Goal: Information Seeking & Learning: Learn about a topic

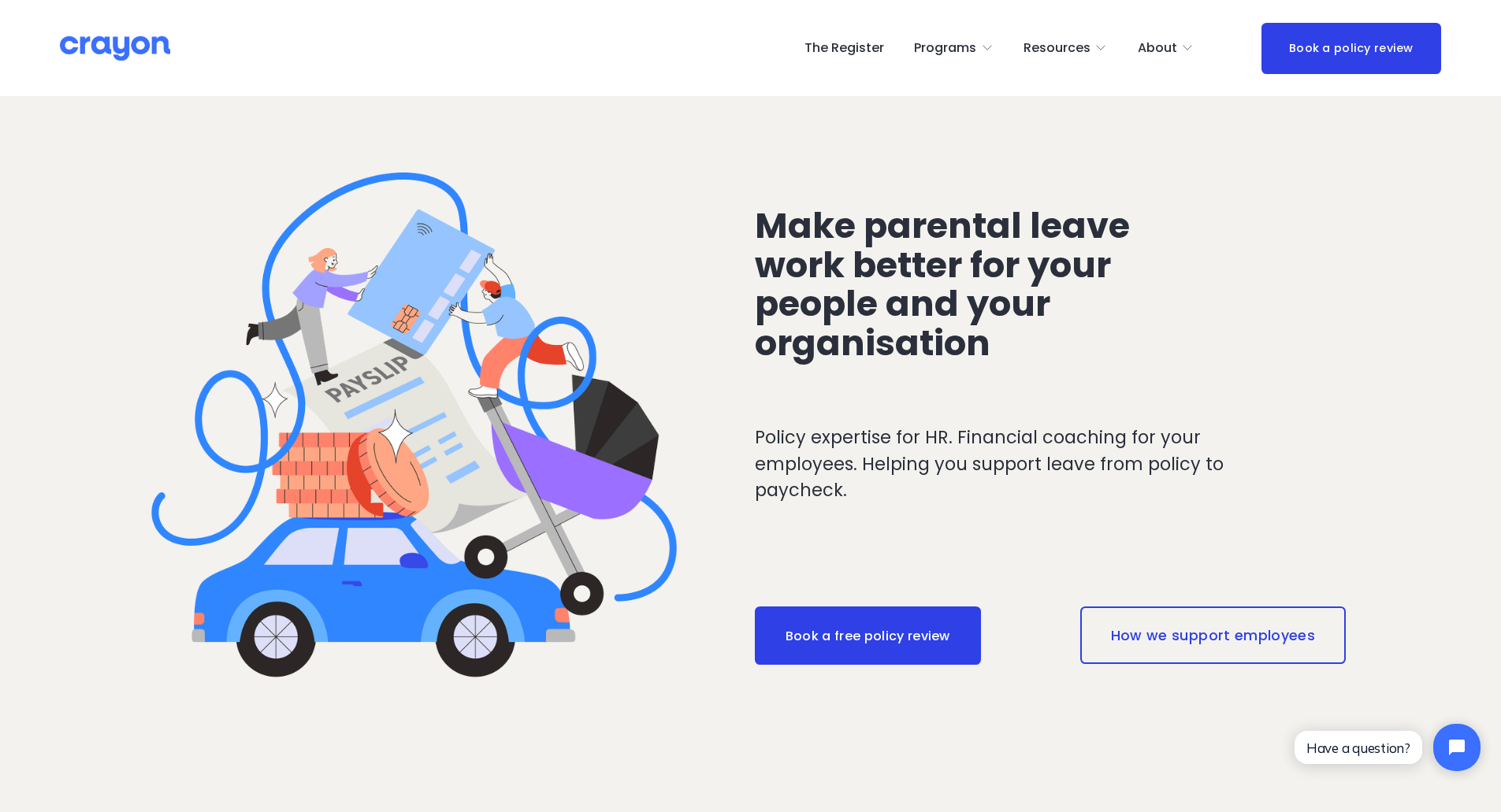
click at [846, 41] on link "The Register" at bounding box center [844, 48] width 79 height 25
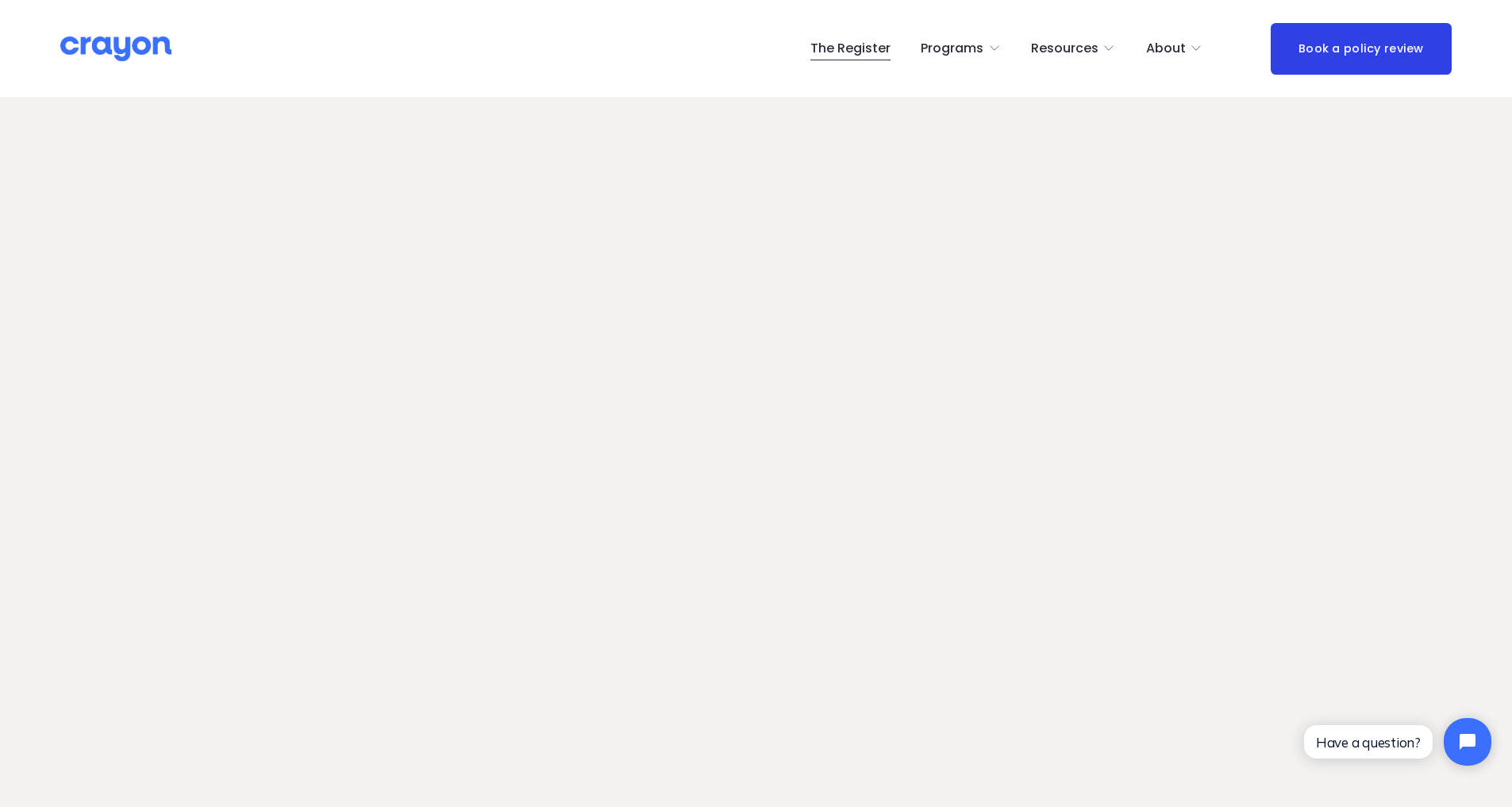
click at [0, 0] on span "About Us" at bounding box center [0, 0] width 0 height 0
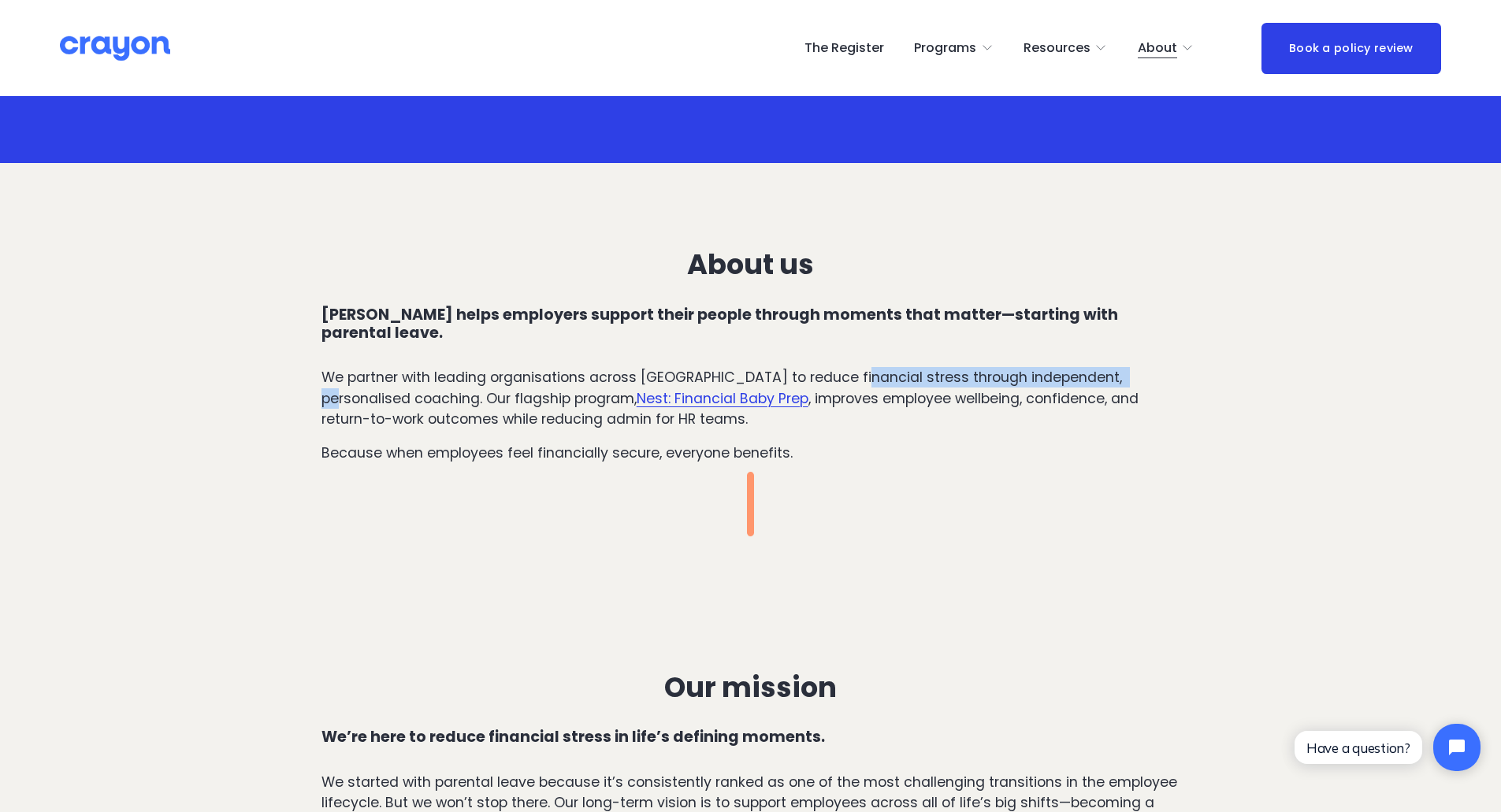
drag, startPoint x: 859, startPoint y: 356, endPoint x: 1128, endPoint y: 363, distance: 269.1
click at [1128, 367] on p "We partner with leading organisations across New Zealand to reduce financial st…" at bounding box center [750, 398] width 859 height 62
click at [1130, 386] on p "We partner with leading organisations across New Zealand to reduce financial st…" at bounding box center [750, 398] width 859 height 62
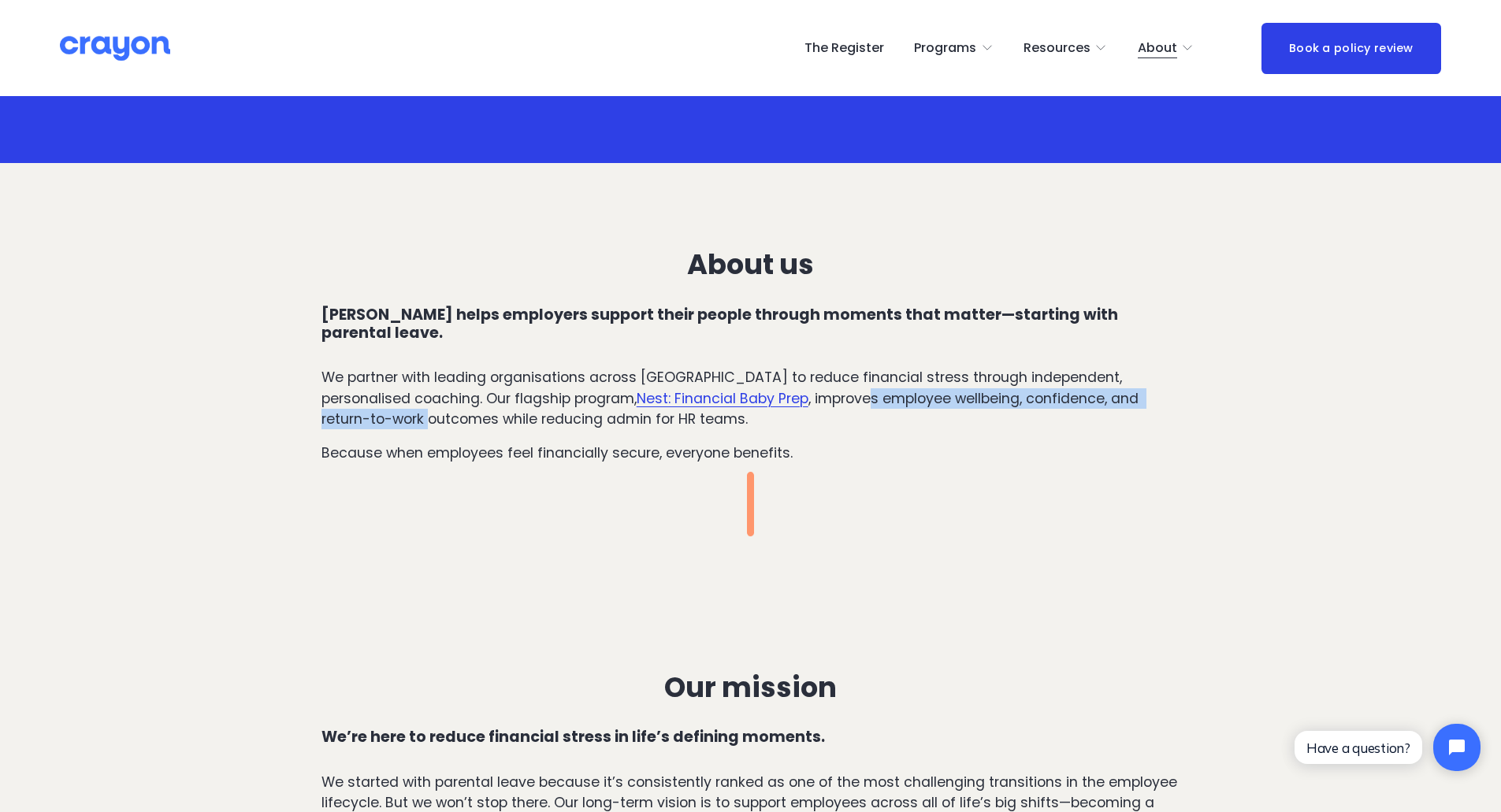
drag, startPoint x: 789, startPoint y: 382, endPoint x: 1169, endPoint y: 371, distance: 380.2
click at [1169, 371] on p "We partner with leading organisations across New Zealand to reduce financial st…" at bounding box center [750, 398] width 859 height 62
click at [1124, 372] on p "We partner with leading organisations across New Zealand to reduce financial st…" at bounding box center [750, 398] width 859 height 62
drag, startPoint x: 889, startPoint y: 380, endPoint x: 1070, endPoint y: 382, distance: 181.0
click at [1070, 382] on p "We partner with leading organisations across New Zealand to reduce financial st…" at bounding box center [750, 398] width 859 height 62
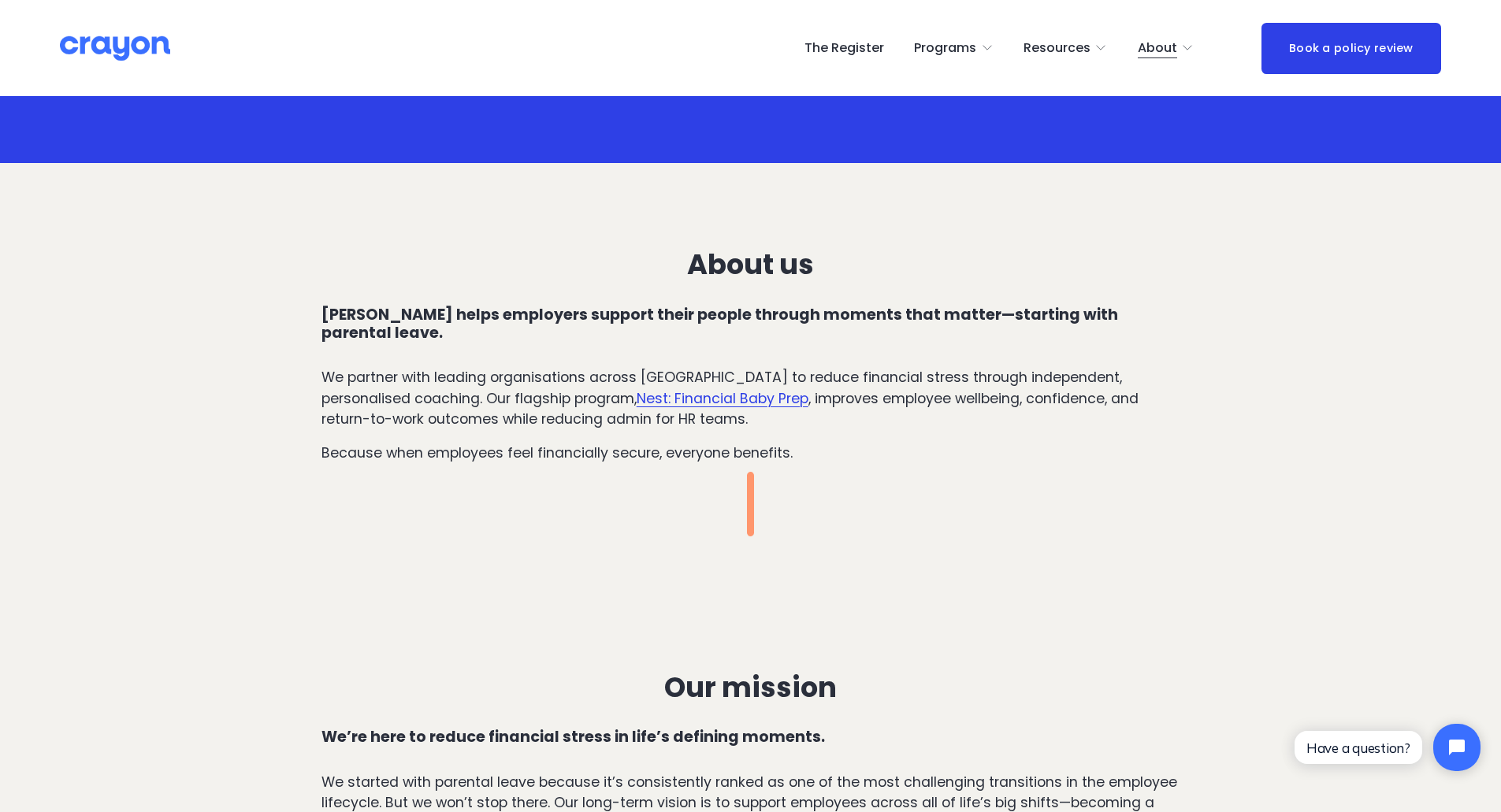
click at [1139, 379] on p "We partner with leading organisations across New Zealand to reduce financial st…" at bounding box center [750, 398] width 859 height 62
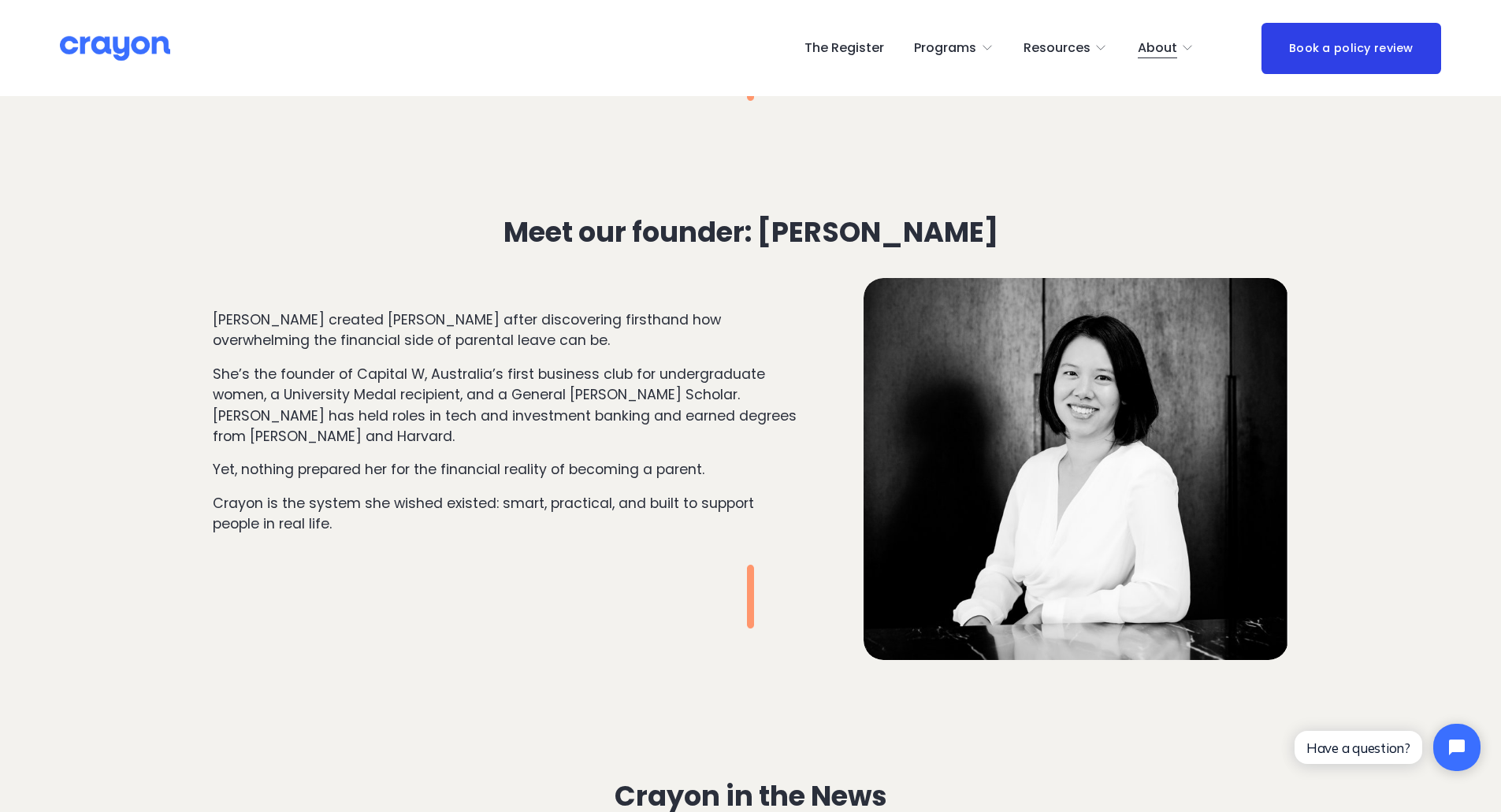
scroll to position [1654, 0]
drag, startPoint x: 274, startPoint y: 340, endPoint x: 518, endPoint y: 340, distance: 244.0
click at [518, 340] on p "Stephanie Pow created Crayon after discovering firsthand how overwhelming the f…" at bounding box center [506, 329] width 587 height 42
click at [471, 380] on p "She’s the founder of Capital W, Australia’s first business club for undergradua…" at bounding box center [506, 405] width 587 height 83
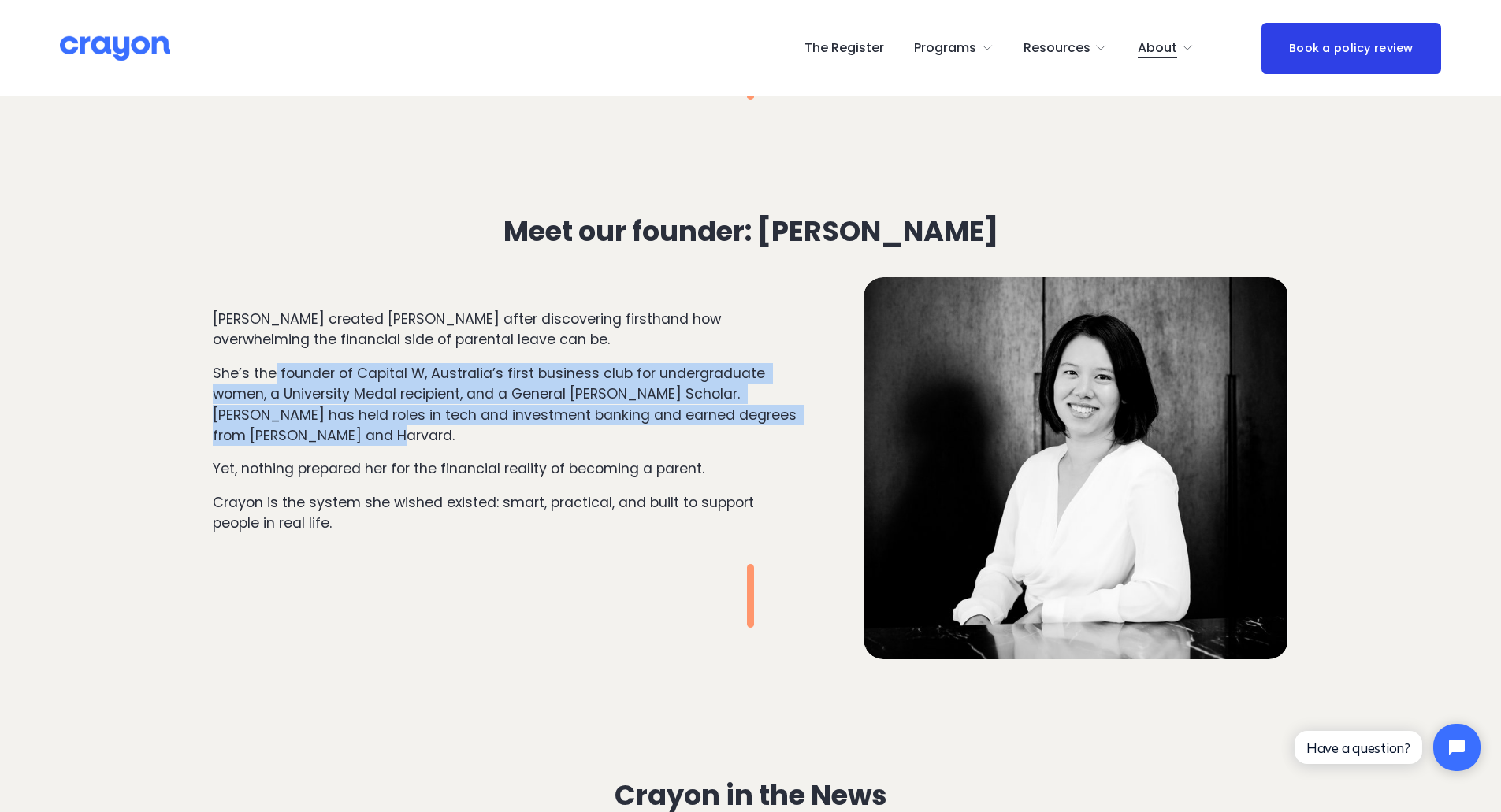
drag, startPoint x: 276, startPoint y: 363, endPoint x: 407, endPoint y: 436, distance: 150.0
click at [407, 436] on p "She’s the founder of Capital W, Australia’s first business club for undergradua…" at bounding box center [506, 405] width 587 height 83
click at [409, 434] on p "She’s the founder of Capital W, Australia’s first business club for undergradua…" at bounding box center [506, 405] width 587 height 83
drag, startPoint x: 315, startPoint y: 380, endPoint x: 379, endPoint y: 436, distance: 85.0
click at [378, 436] on p "She’s the founder of Capital W, Australia’s first business club for undergradua…" at bounding box center [506, 405] width 587 height 83
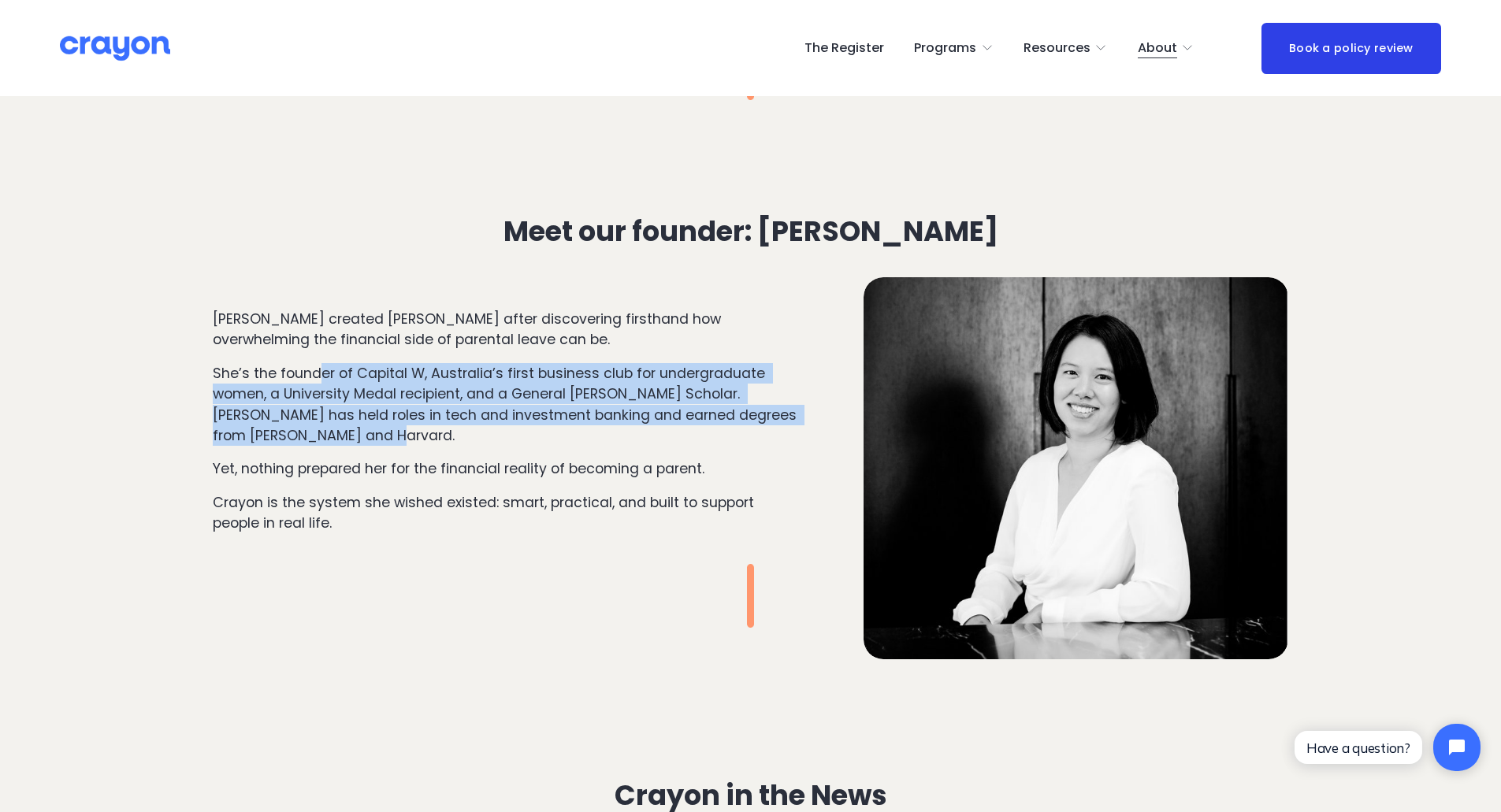
click at [418, 434] on p "She’s the founder of Capital W, Australia’s first business club for undergradua…" at bounding box center [506, 405] width 587 height 83
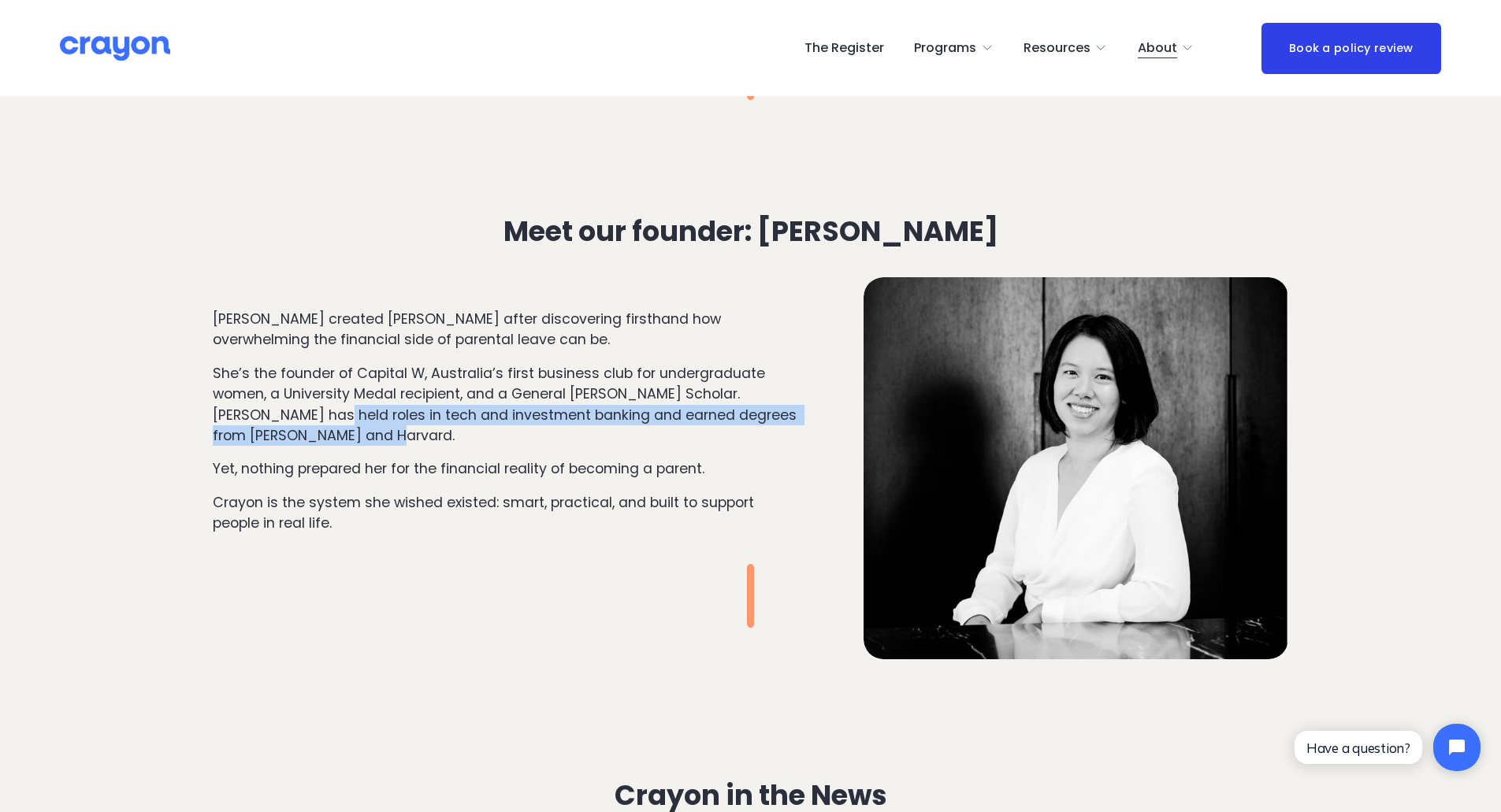
drag, startPoint x: 326, startPoint y: 404, endPoint x: 388, endPoint y: 441, distance: 72.2
click at [386, 442] on p "She’s the founder of Capital W, Australia’s first business club for undergradua…" at bounding box center [506, 405] width 587 height 83
click at [420, 441] on p "She’s the founder of Capital W, Australia’s first business club for undergradua…" at bounding box center [506, 405] width 587 height 83
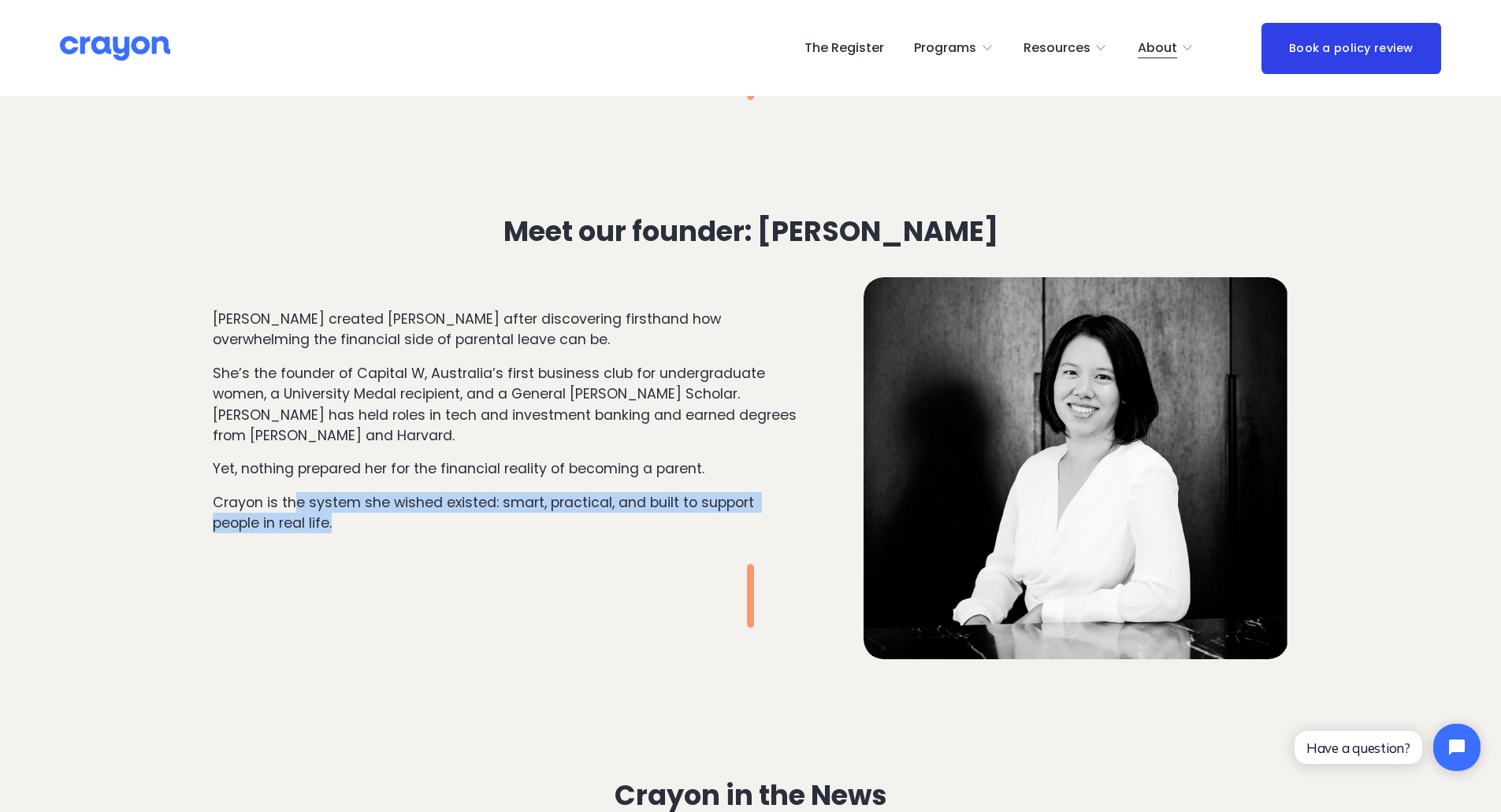
drag, startPoint x: 297, startPoint y: 492, endPoint x: 349, endPoint y: 519, distance: 58.6
click at [340, 519] on p "Crayon is the system she wished existed: smart, practical, and built to support…" at bounding box center [506, 513] width 587 height 42
click at [349, 519] on p "Crayon is the system she wished existed: smart, practical, and built to support…" at bounding box center [506, 513] width 587 height 42
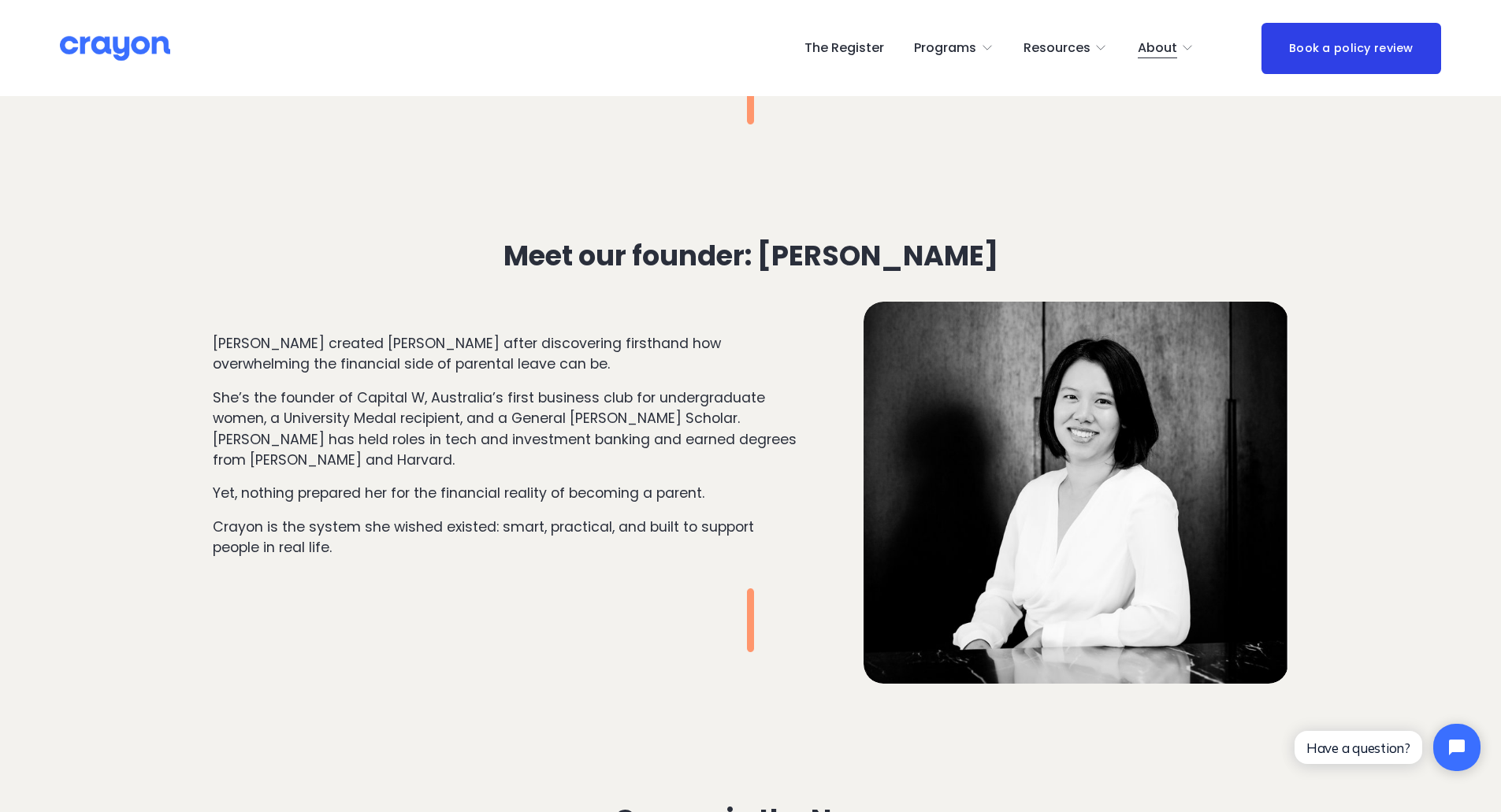
scroll to position [1597, 0]
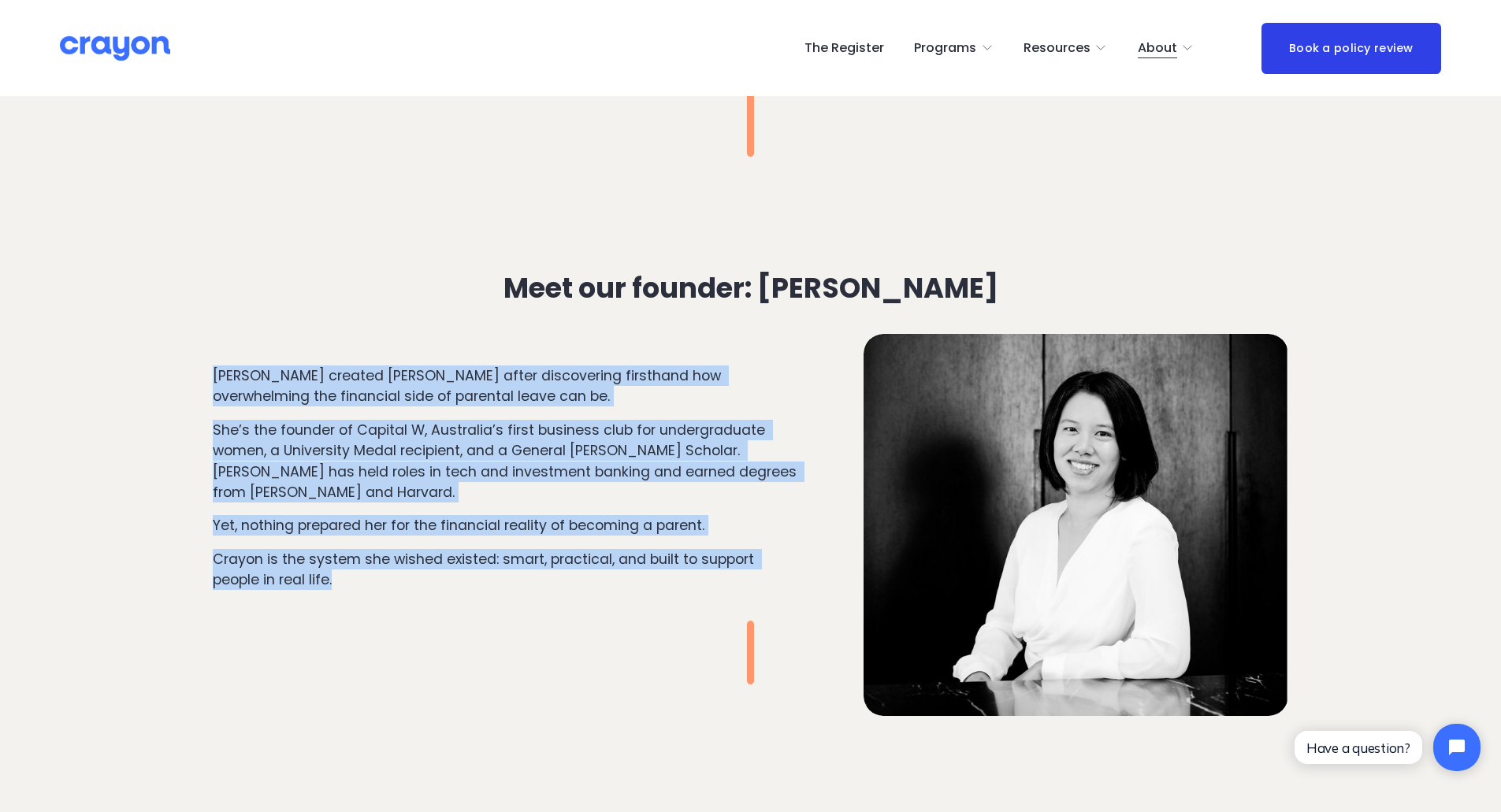
drag, startPoint x: 336, startPoint y: 579, endPoint x: 201, endPoint y: 382, distance: 238.8
click at [197, 375] on div "Meet our founder: Stephanie Pow Stephanie Pow created Crayon after discovering …" at bounding box center [750, 488] width 1501 height 464
click at [286, 447] on p "She’s the founder of Capital W, Australia’s first business club for undergradua…" at bounding box center [506, 462] width 587 height 83
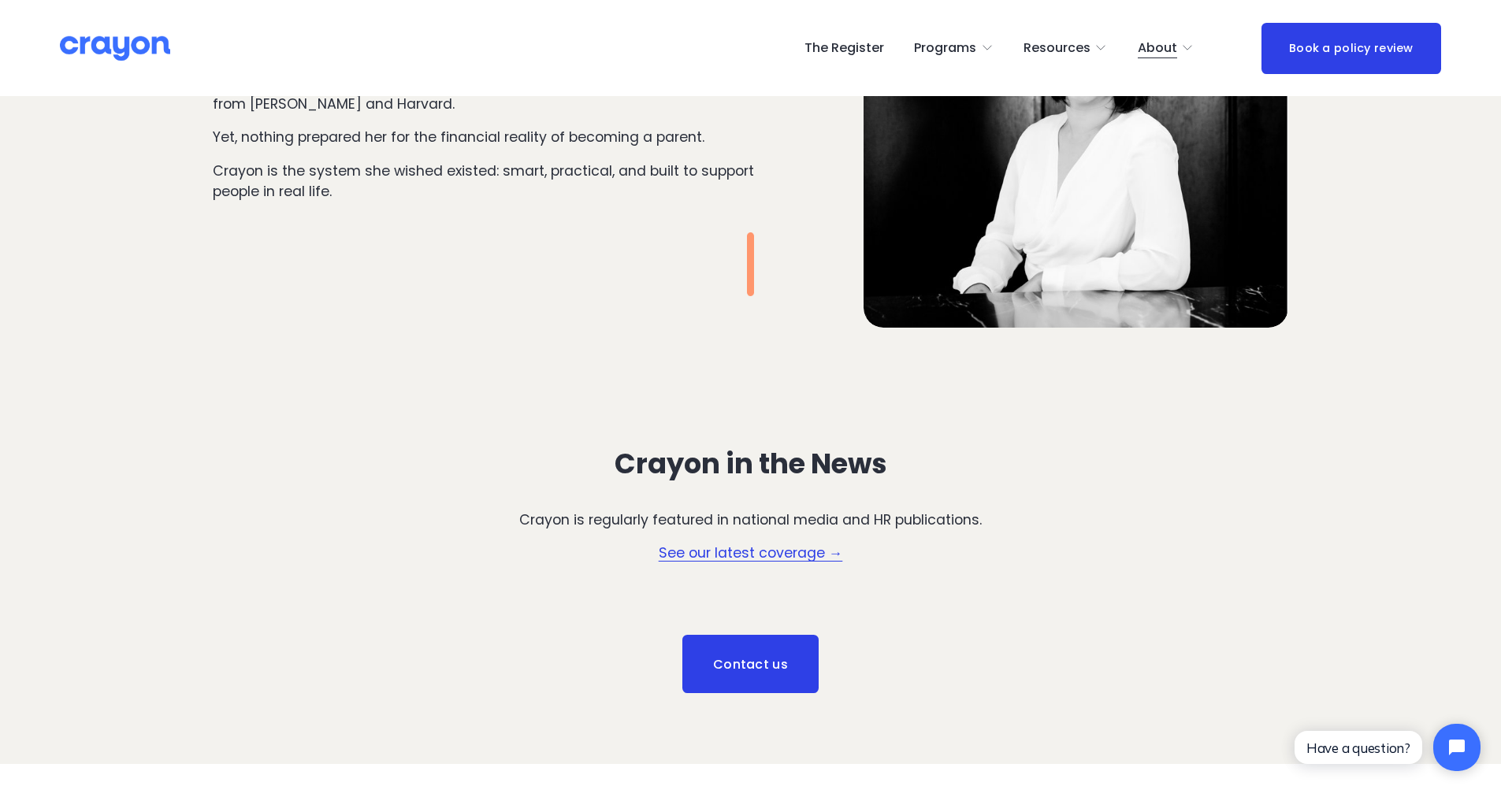
scroll to position [1991, 0]
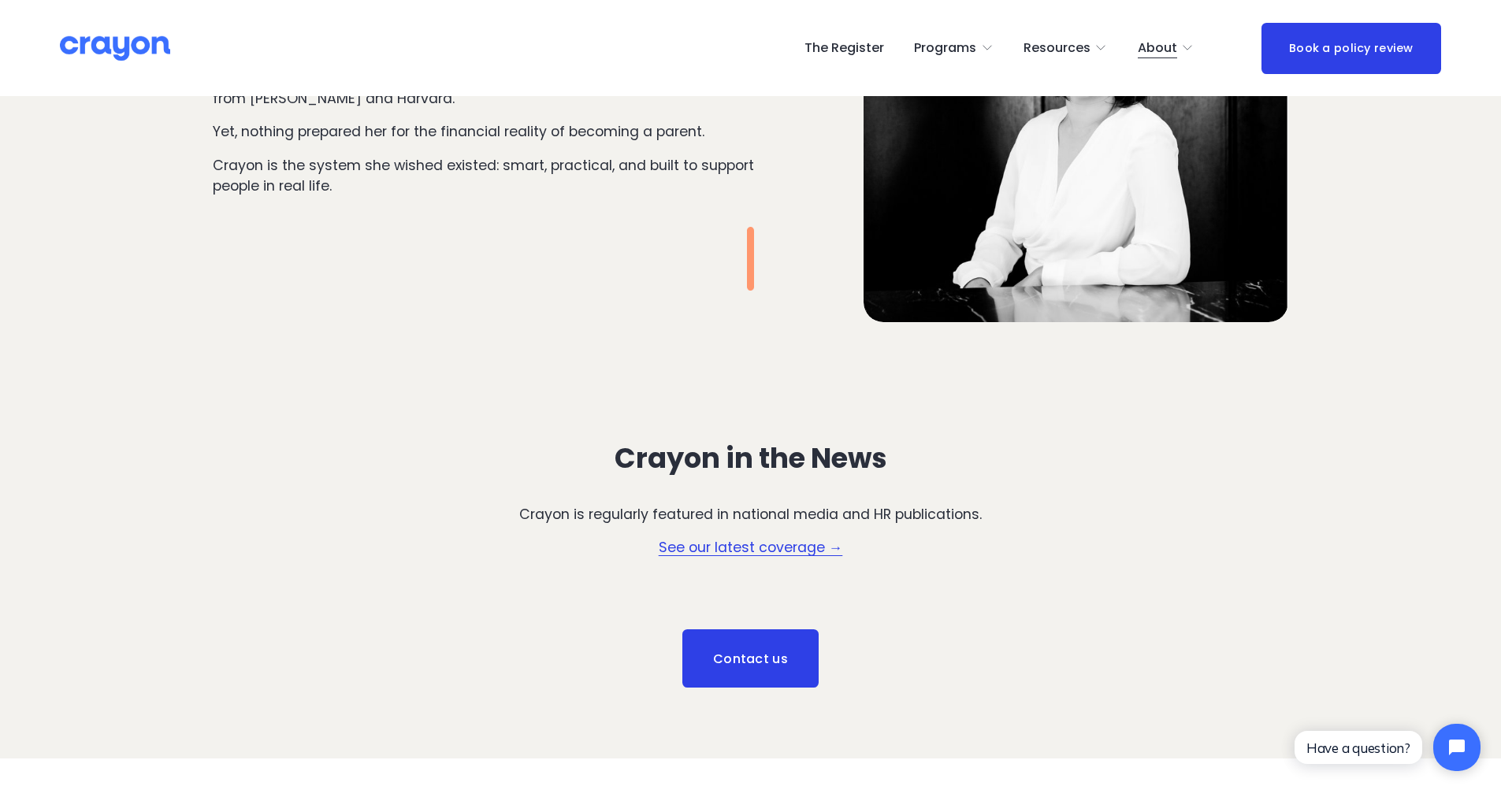
click at [792, 551] on link "See our latest coverage →" at bounding box center [750, 547] width 184 height 19
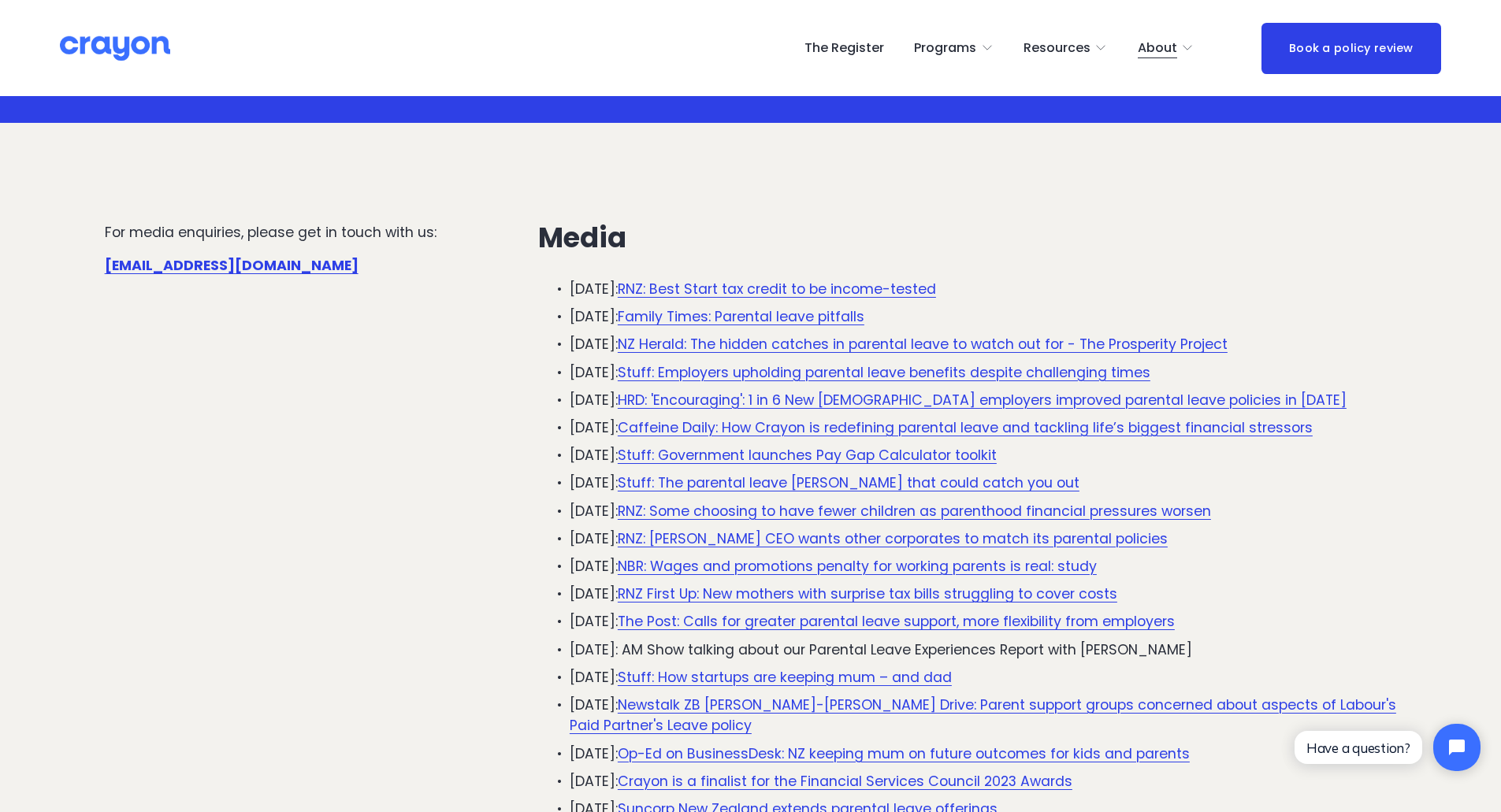
scroll to position [157, 0]
